Goal: Information Seeking & Learning: Learn about a topic

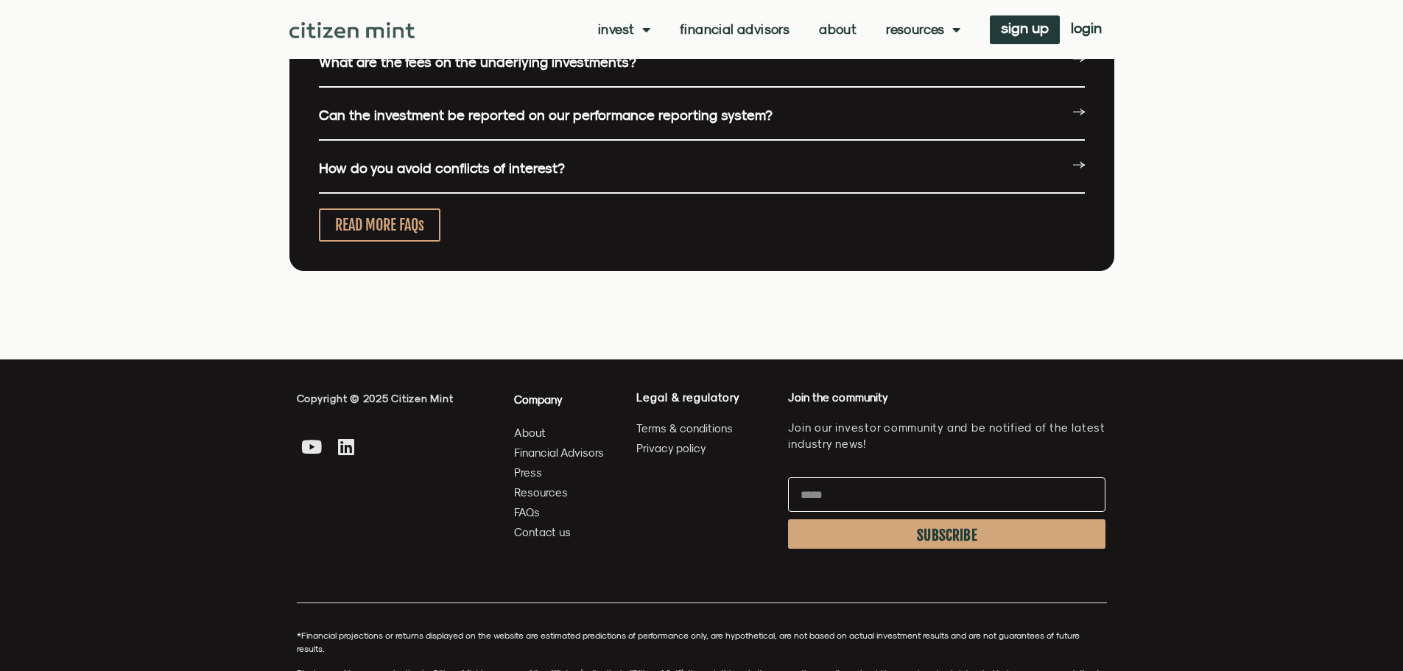
scroll to position [3930, 0]
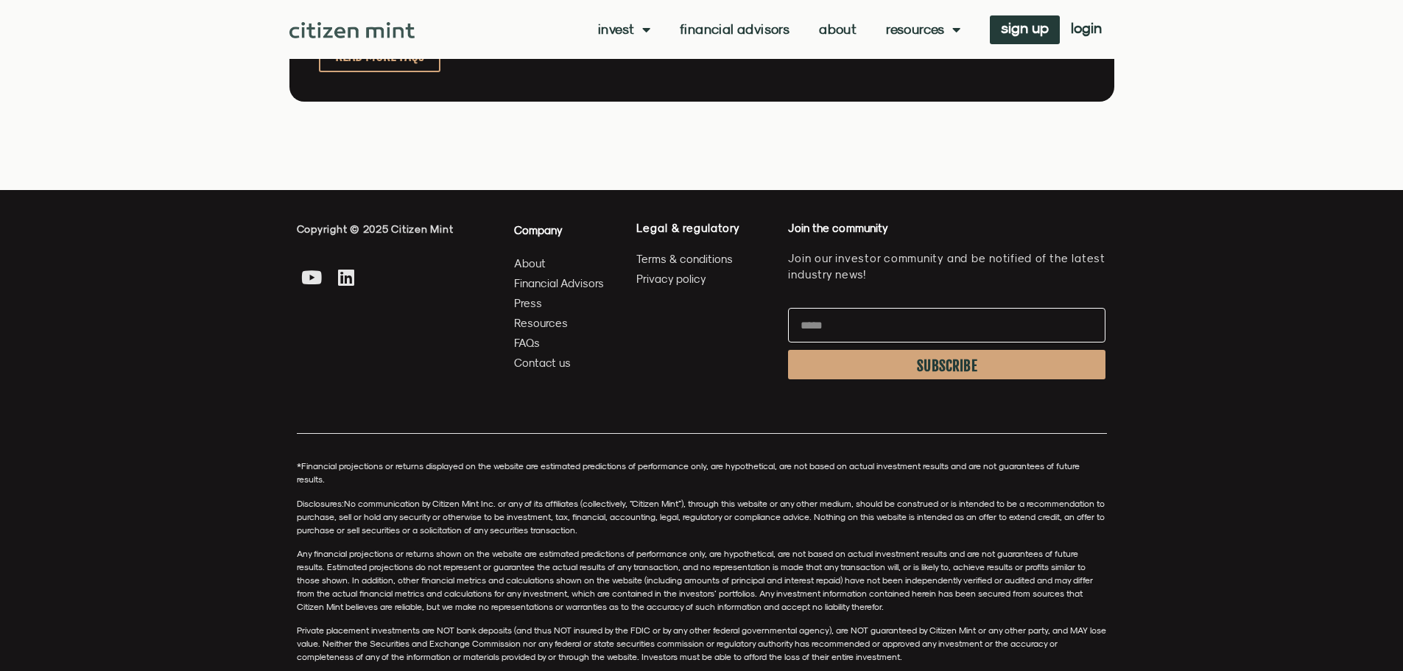
click at [541, 264] on span "About" at bounding box center [530, 263] width 32 height 18
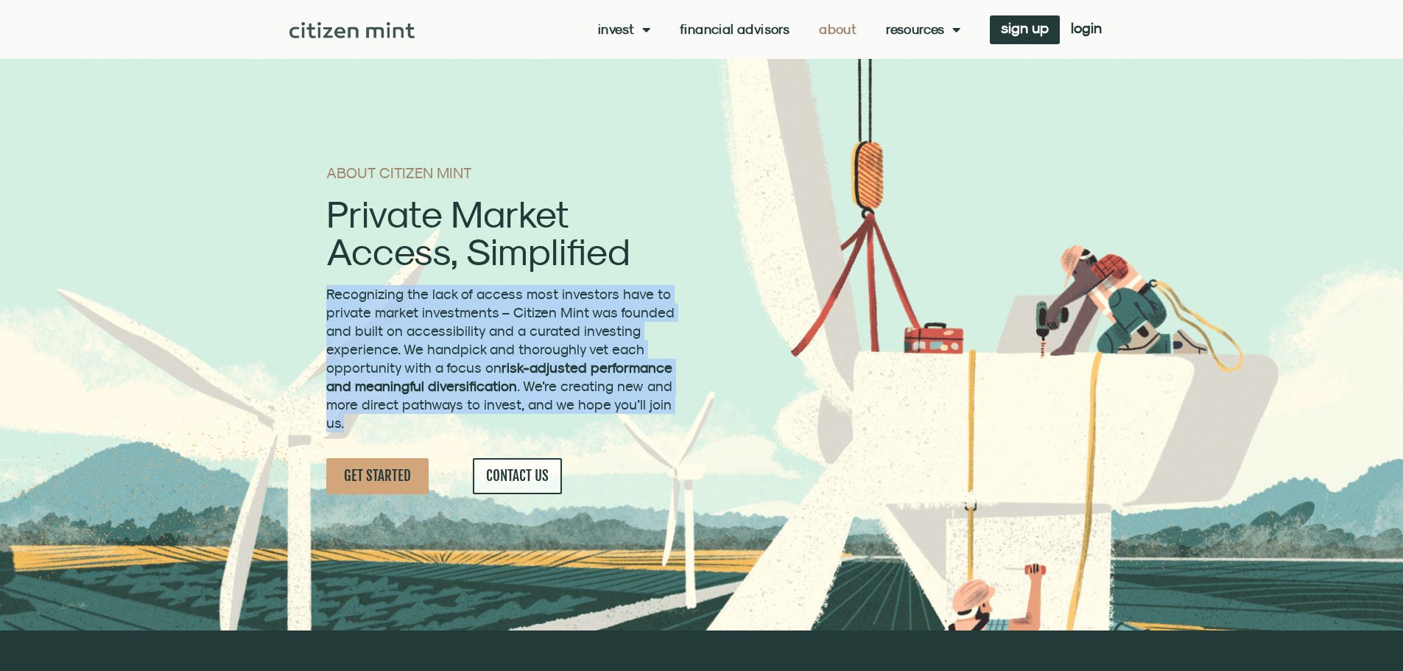
drag, startPoint x: 423, startPoint y: 306, endPoint x: 675, endPoint y: 432, distance: 280.6
click at [675, 432] on section "ABOUT CITIZEN MINT Private Market Access, Simplified Recognizing the lack of ac…" at bounding box center [701, 315] width 1403 height 630
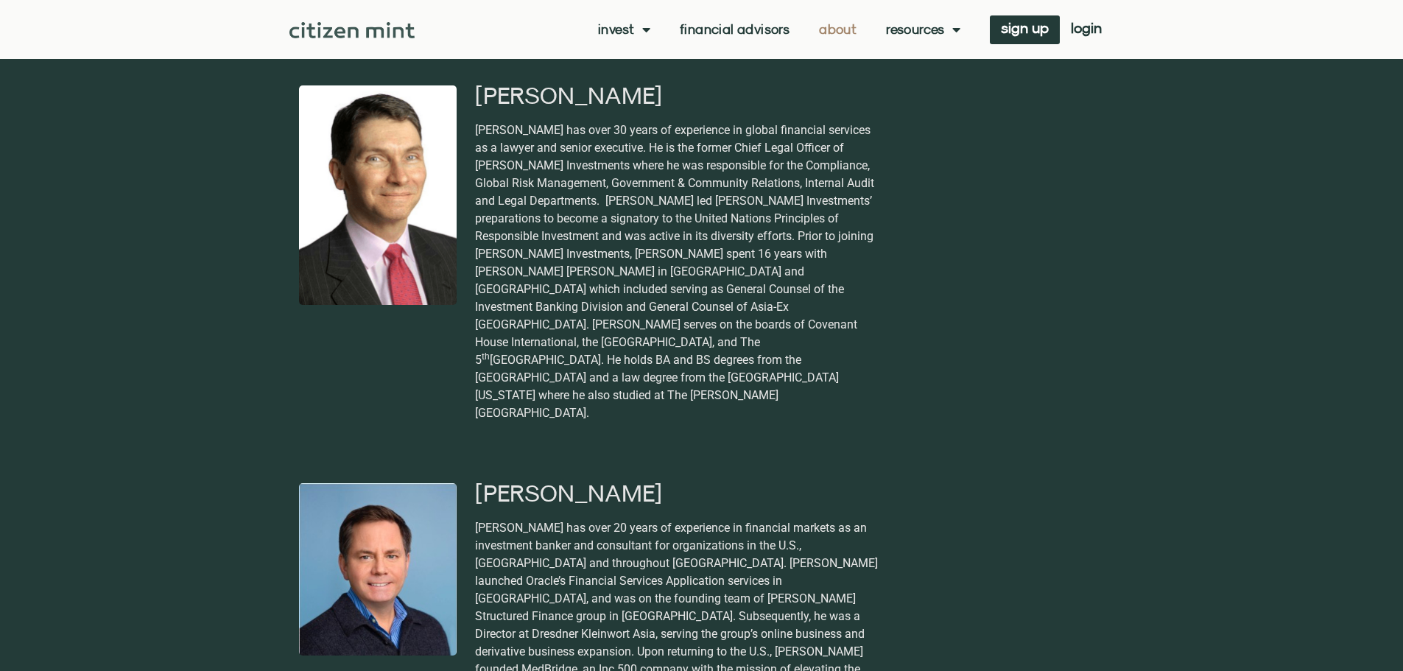
scroll to position [2346, 0]
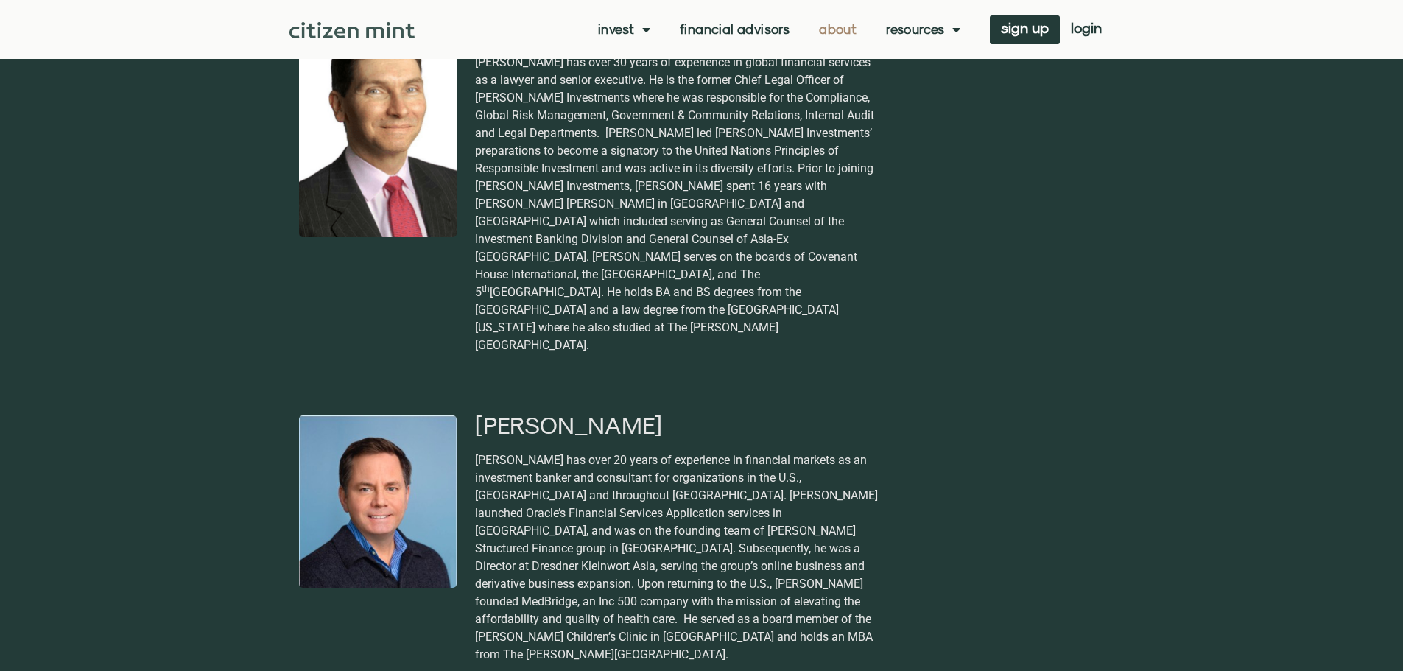
click at [664, 451] on div "[PERSON_NAME] has over 20 years of experience in financial markets as an invest…" at bounding box center [678, 557] width 406 height 212
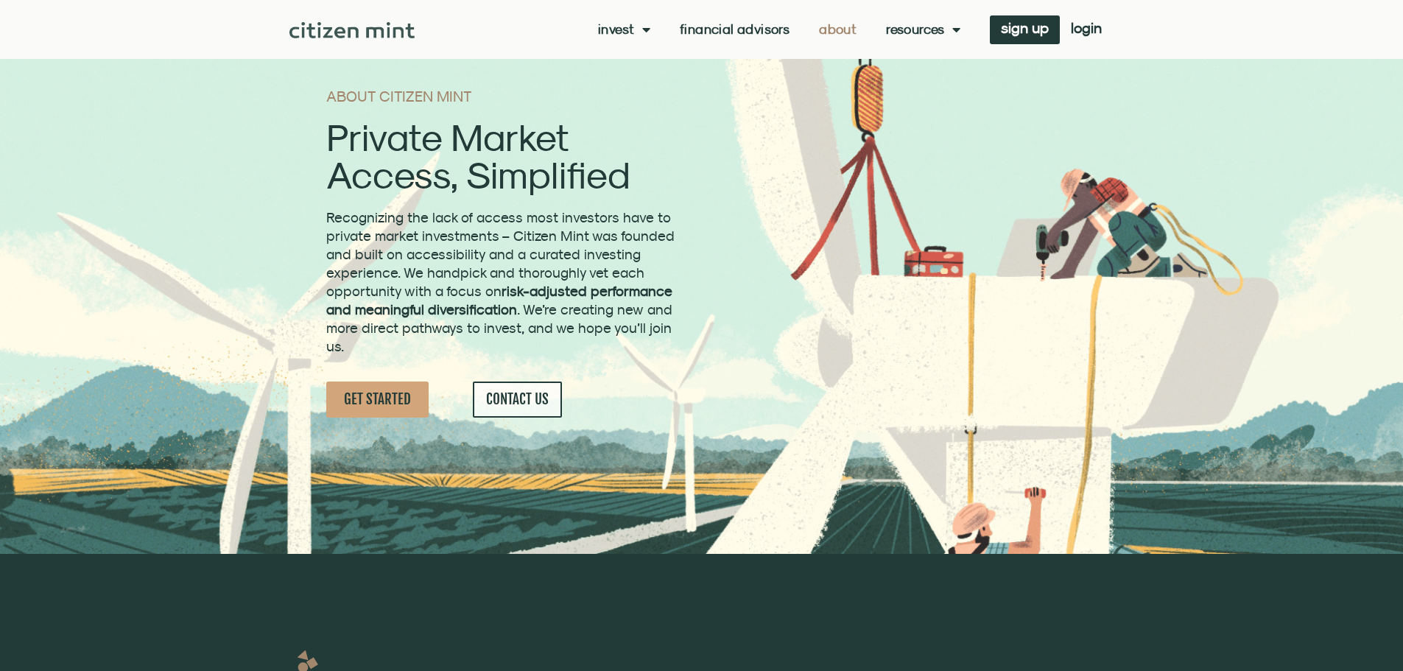
scroll to position [0, 0]
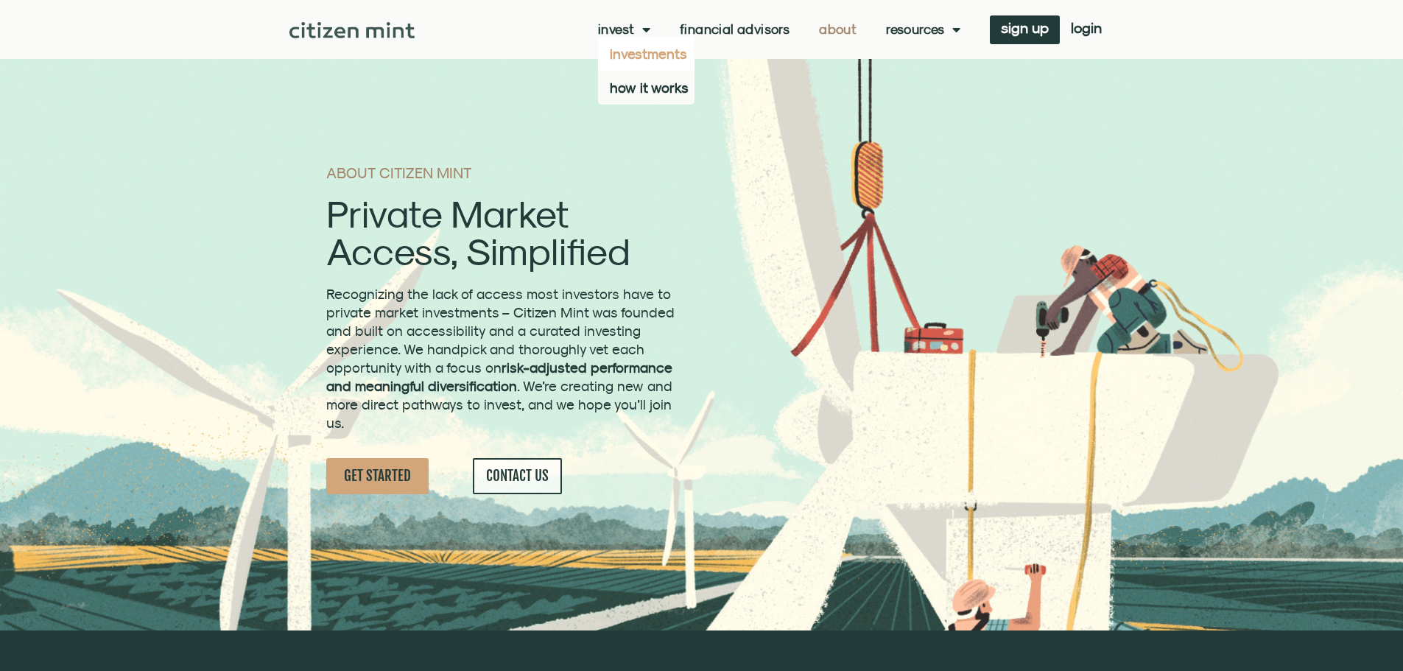
click at [648, 52] on link "investments" at bounding box center [646, 54] width 96 height 34
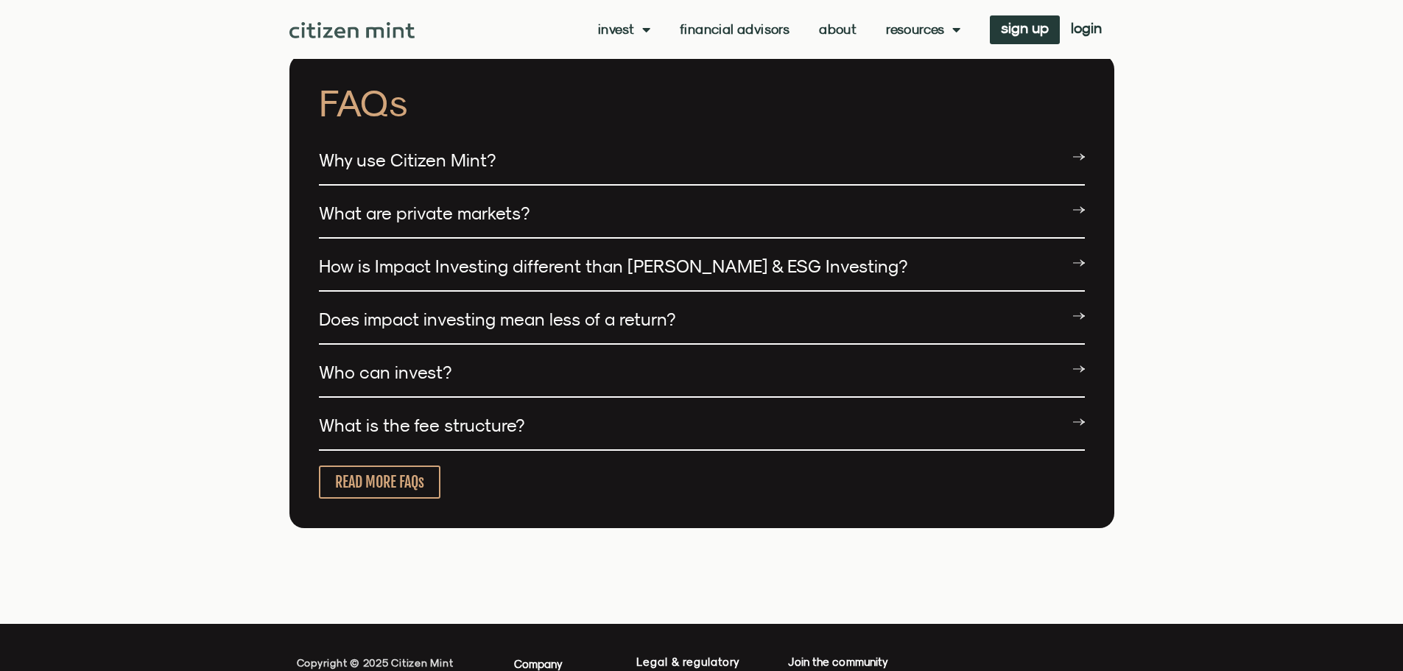
scroll to position [3625, 0]
